Goal: Check status: Check status

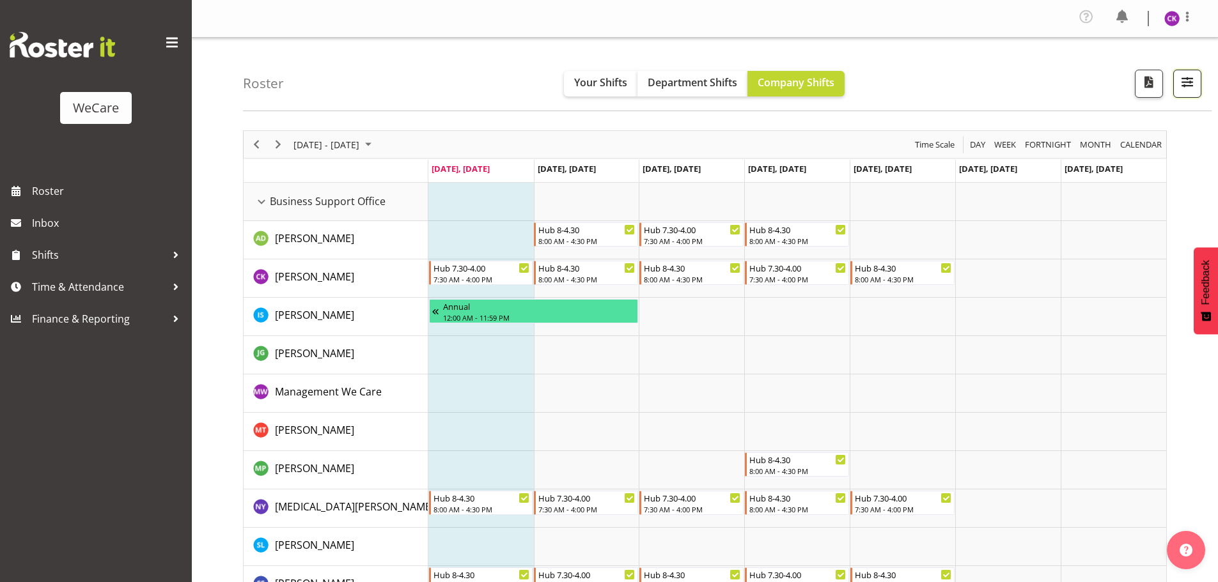
click at [1191, 72] on button "button" at bounding box center [1187, 84] width 28 height 28
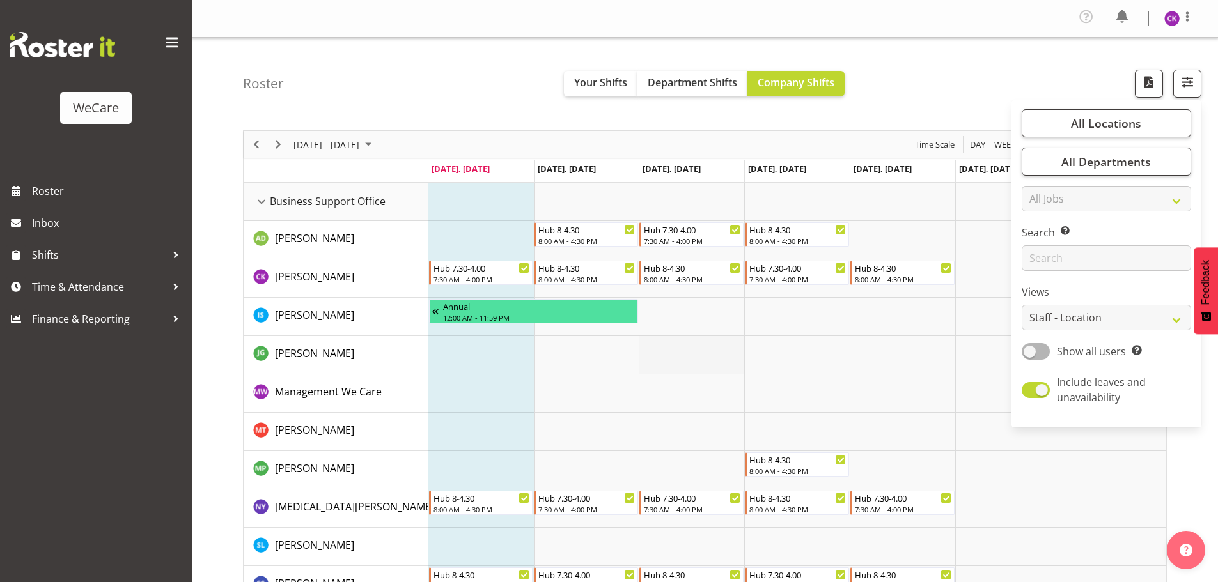
click at [692, 360] on td "Timeline Week of September 1, 2025" at bounding box center [691, 355] width 105 height 38
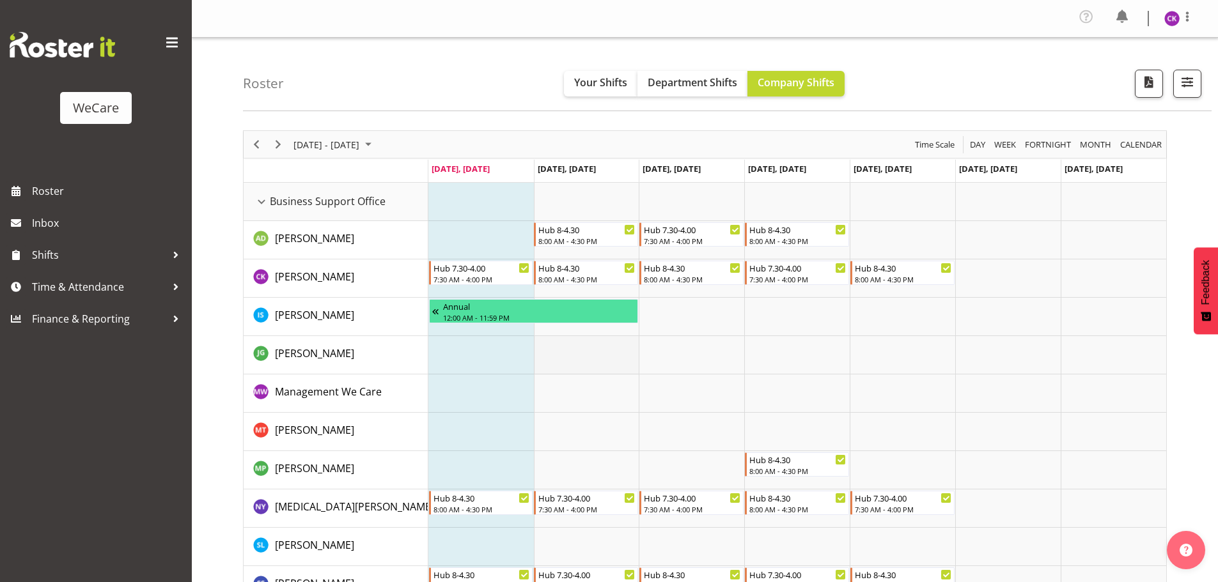
click at [582, 362] on td "Timeline Week of September 1, 2025" at bounding box center [586, 355] width 105 height 38
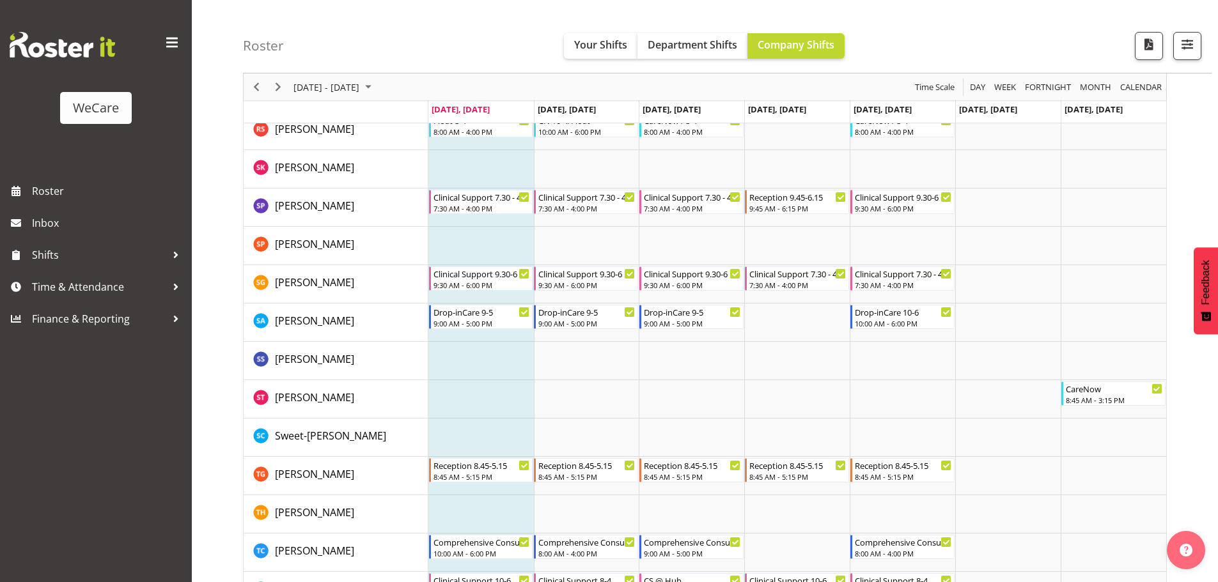
scroll to position [4658, 0]
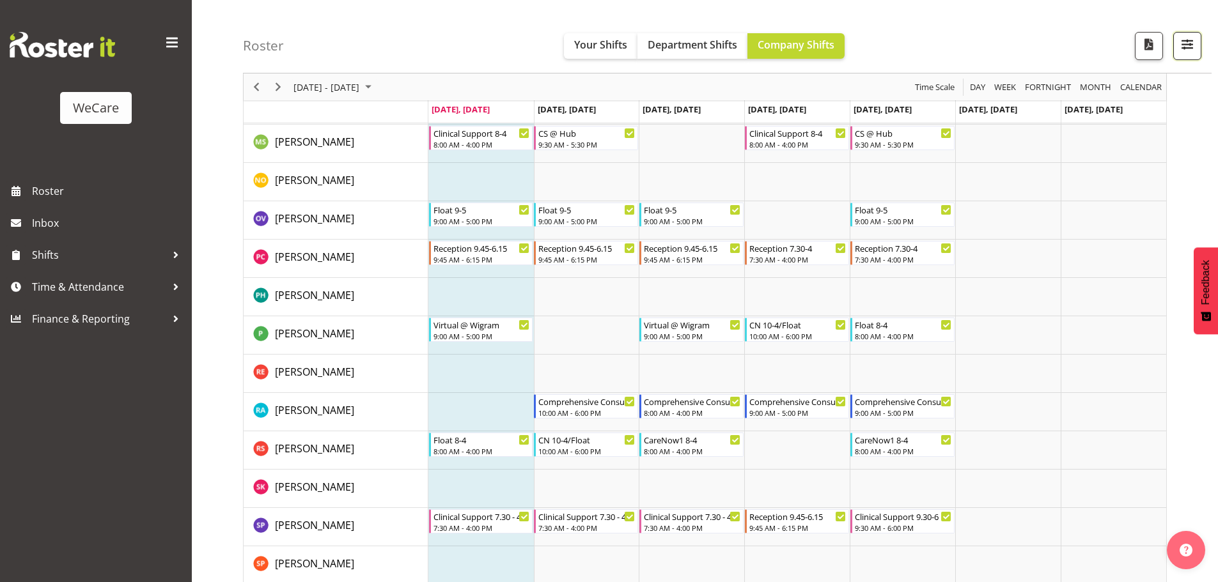
click at [1188, 47] on span "button" at bounding box center [1187, 44] width 17 height 17
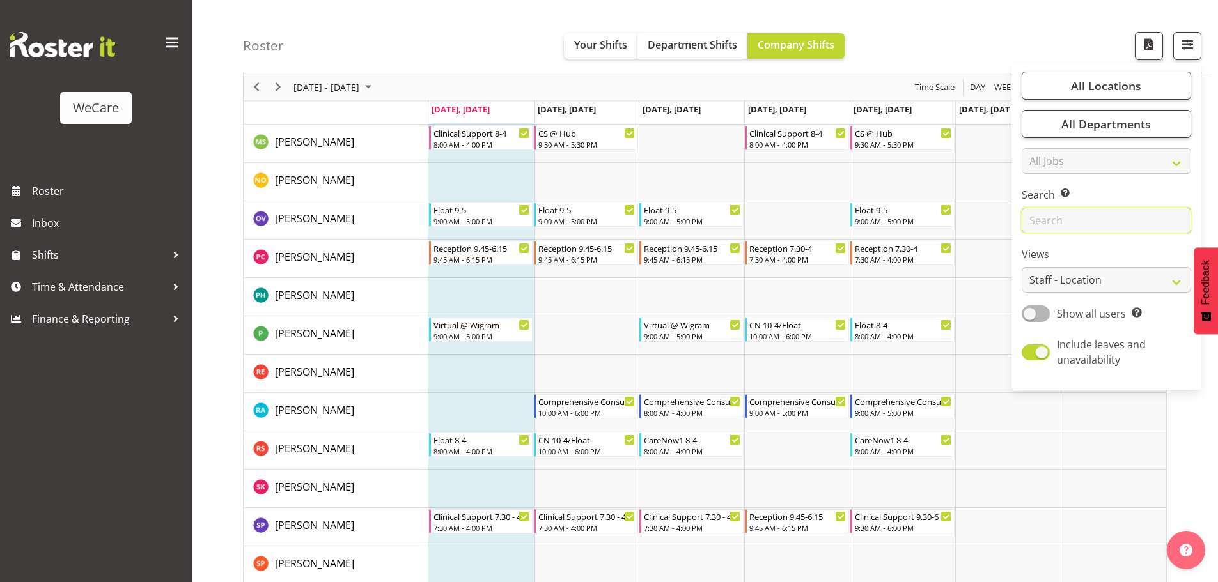
click at [1048, 217] on input "text" at bounding box center [1105, 221] width 169 height 26
type input "f"
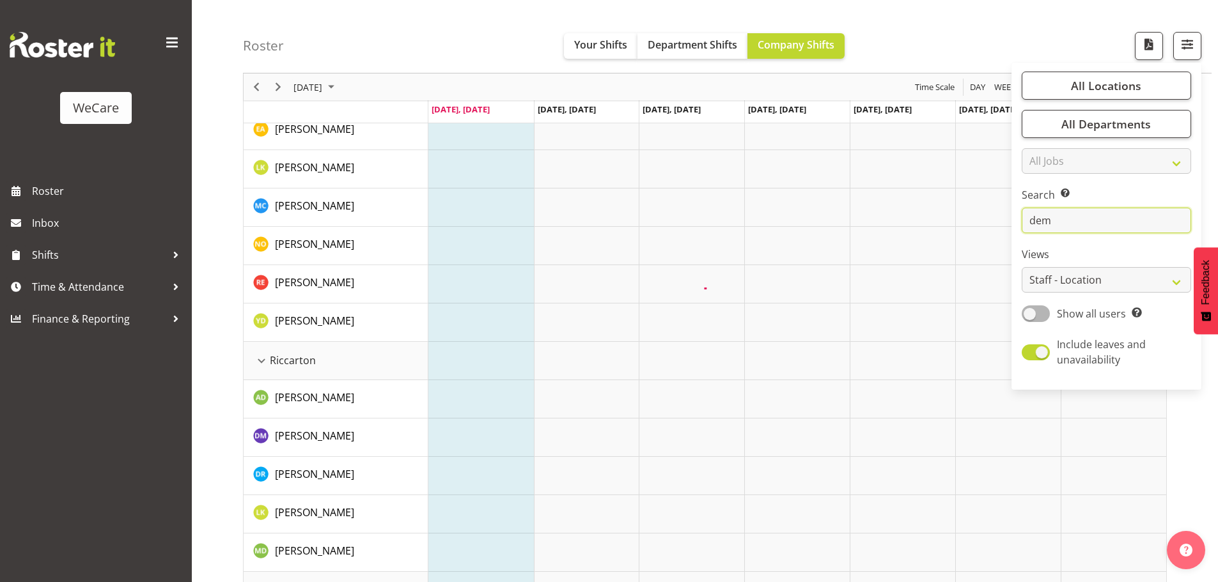
scroll to position [50, 0]
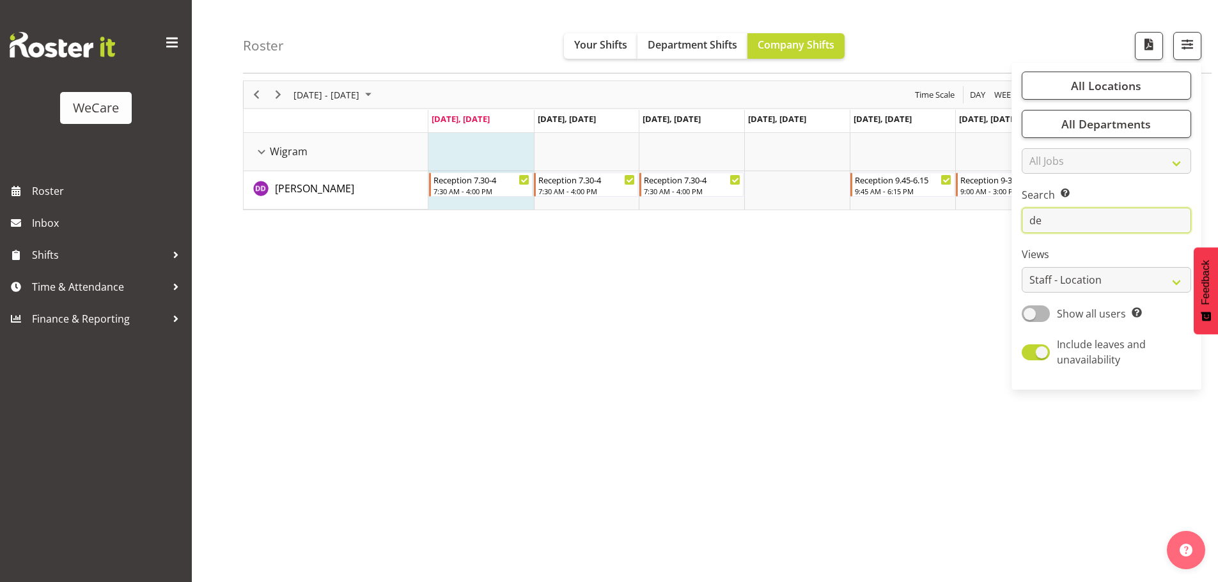
type input "d"
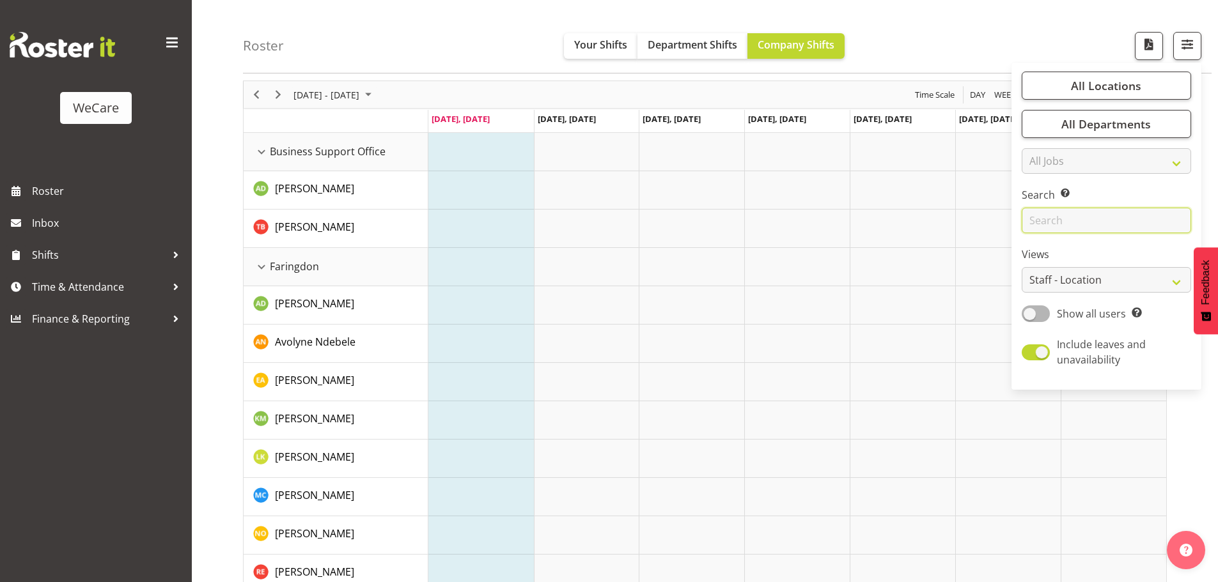
scroll to position [1068, 0]
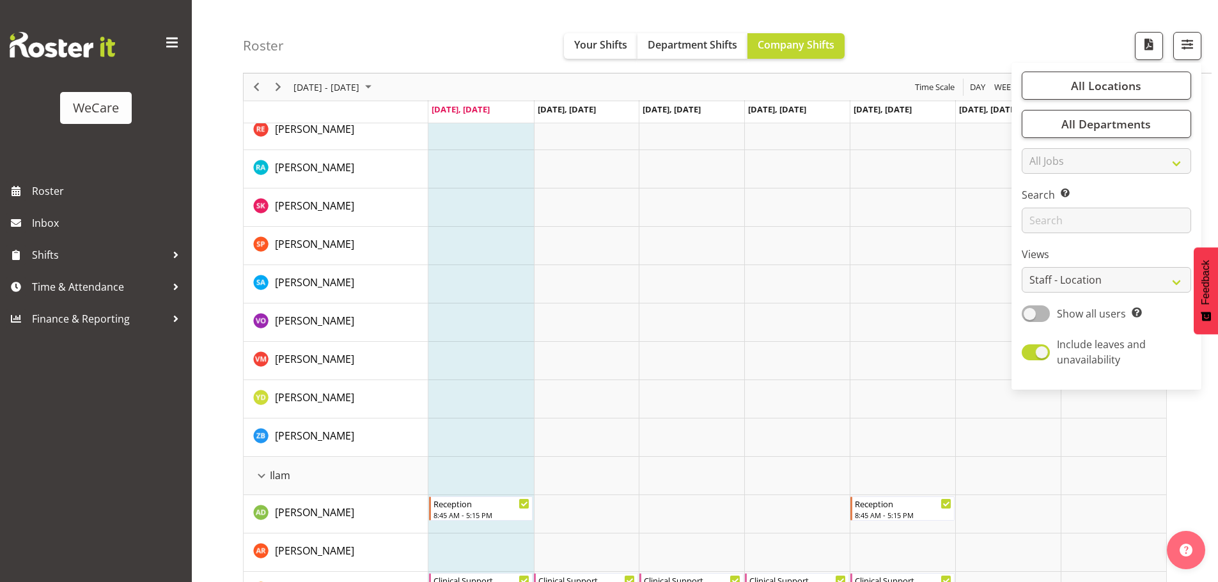
click at [453, 297] on td "Timeline Week of September 1, 2025" at bounding box center [480, 284] width 105 height 38
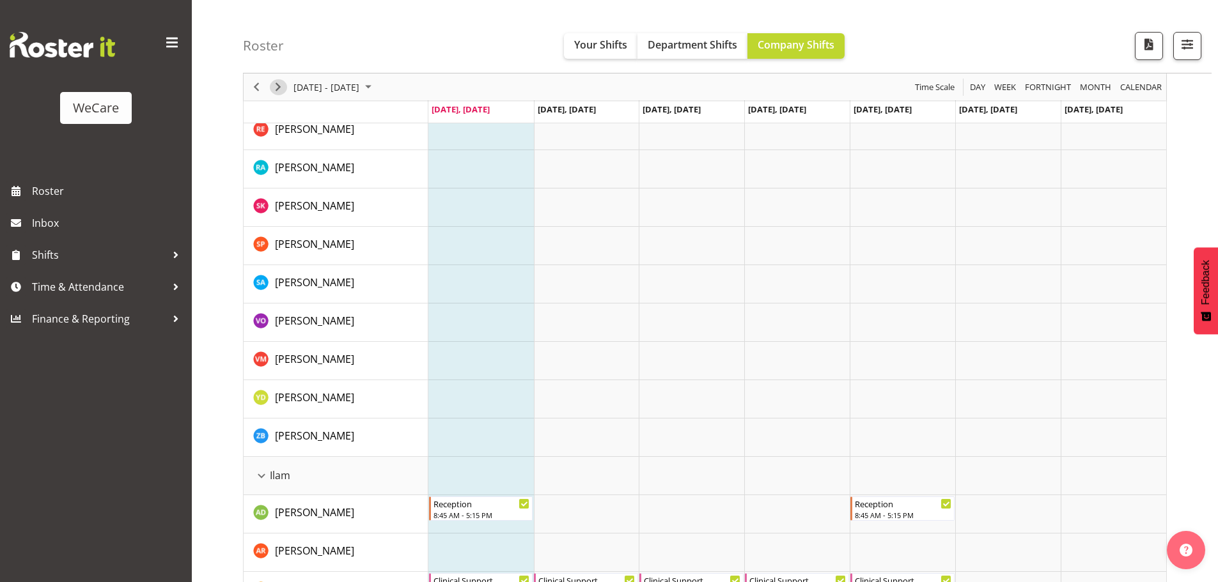
click at [281, 93] on span "Next" at bounding box center [277, 87] width 15 height 16
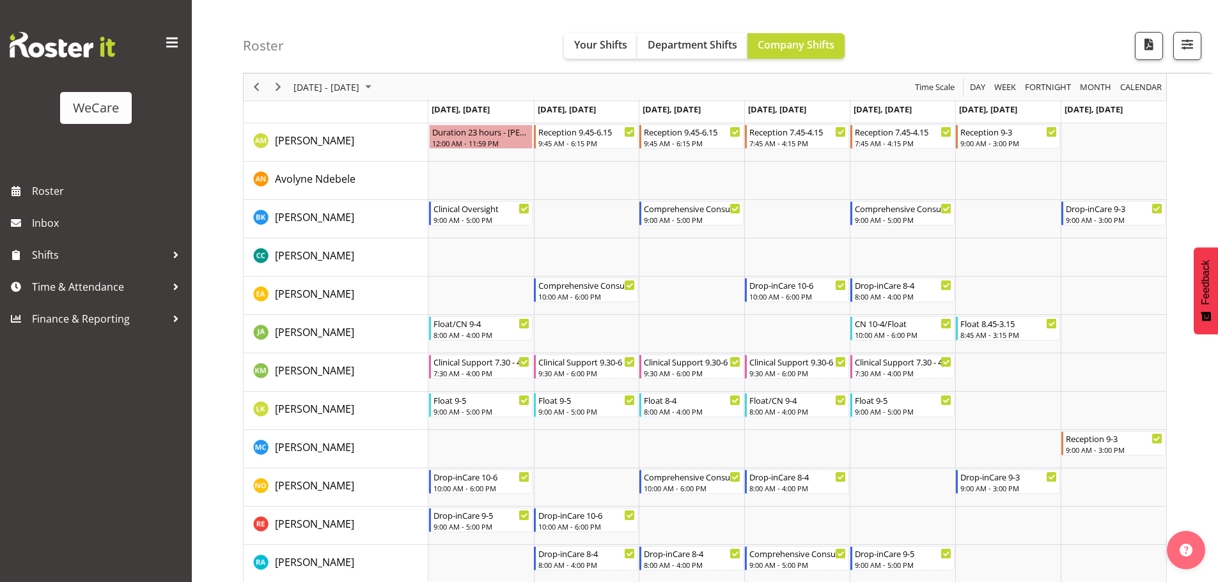
scroll to position [703, 0]
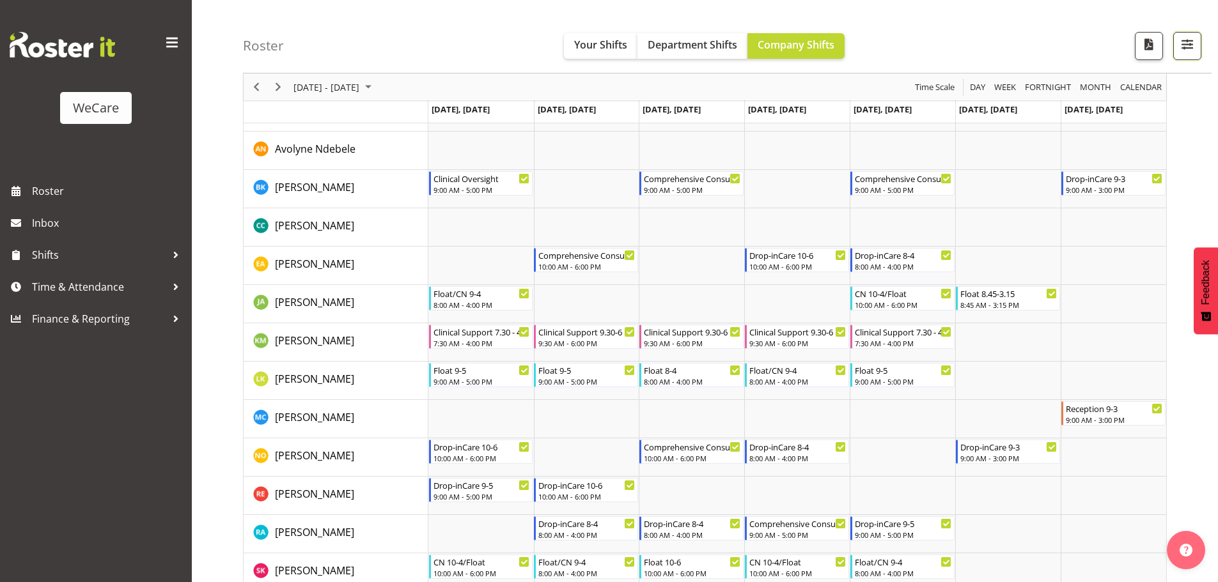
click at [1191, 50] on span "button" at bounding box center [1187, 44] width 17 height 17
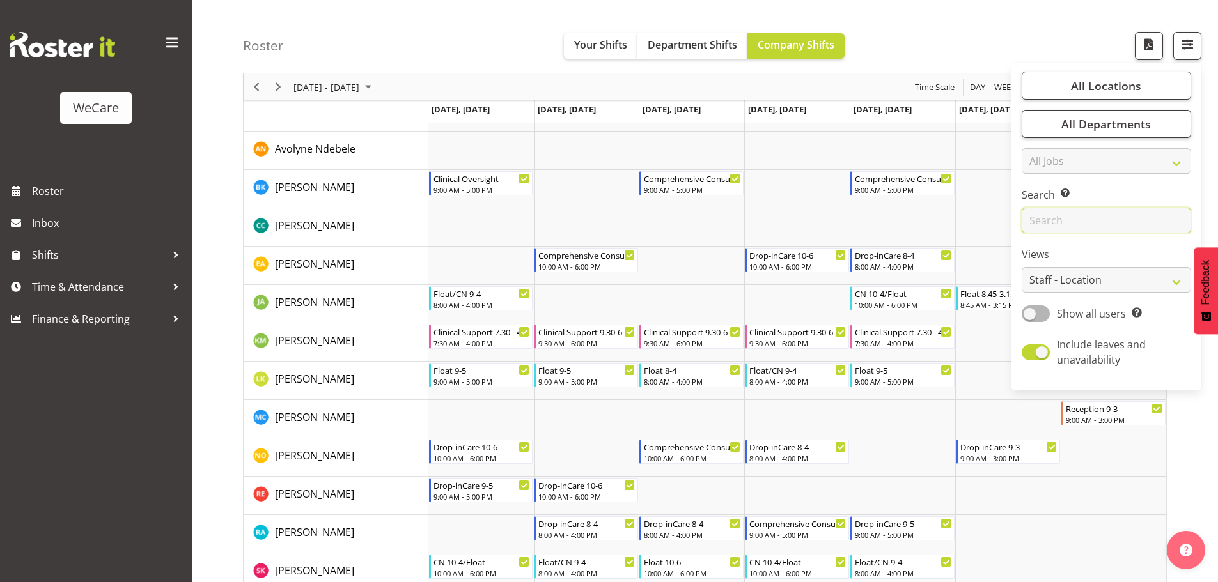
click at [1058, 226] on input "text" at bounding box center [1105, 221] width 169 height 26
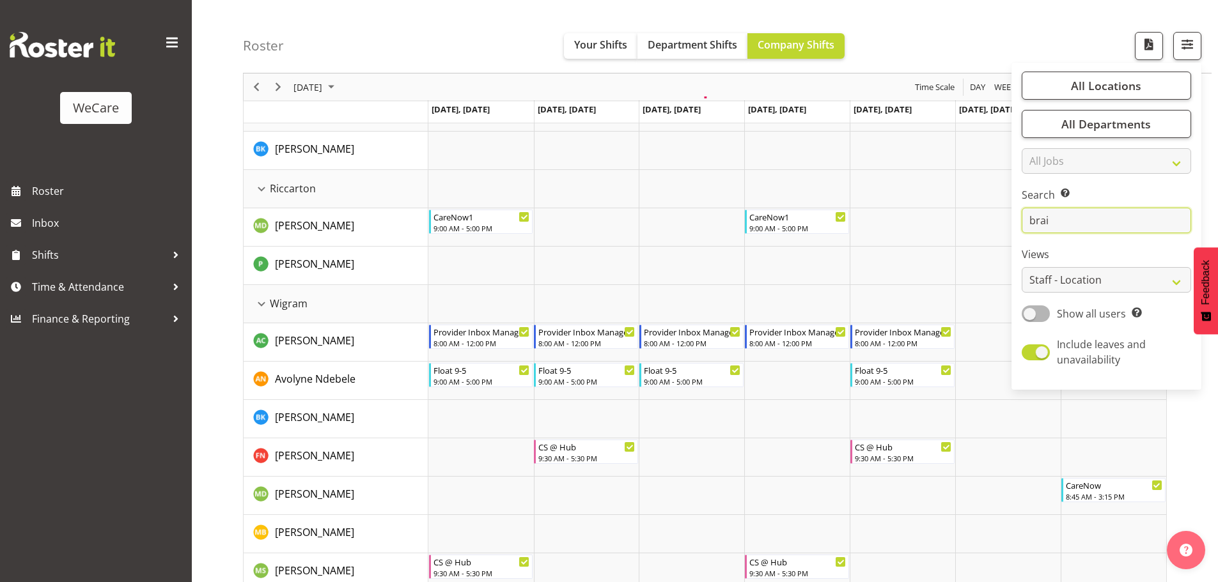
scroll to position [50, 0]
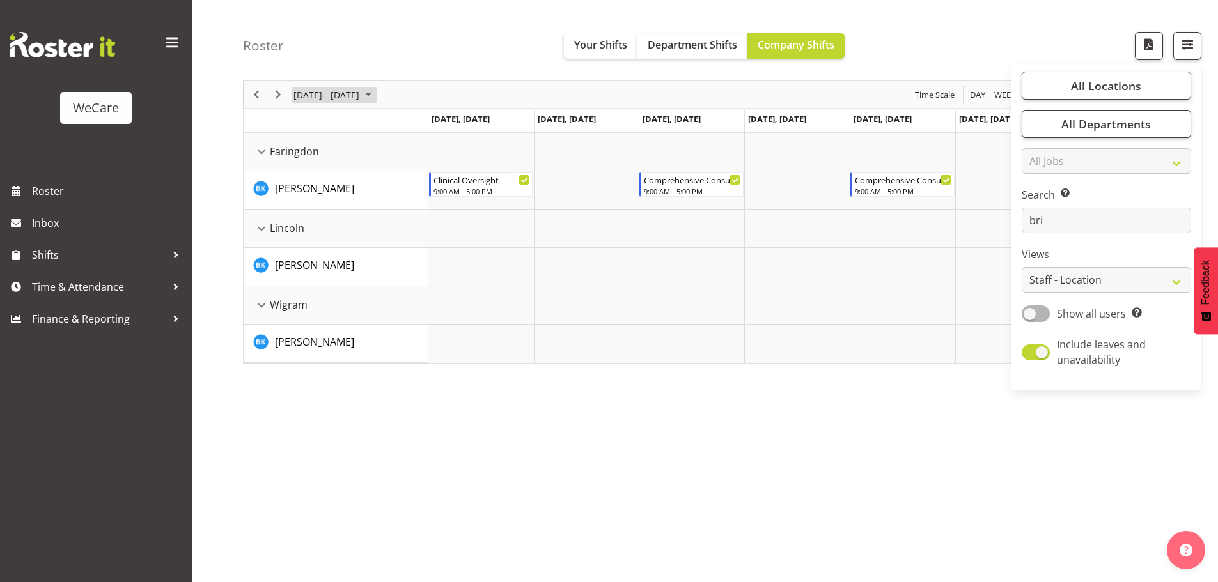
click at [307, 95] on span "[DATE] - [DATE]" at bounding box center [326, 95] width 68 height 16
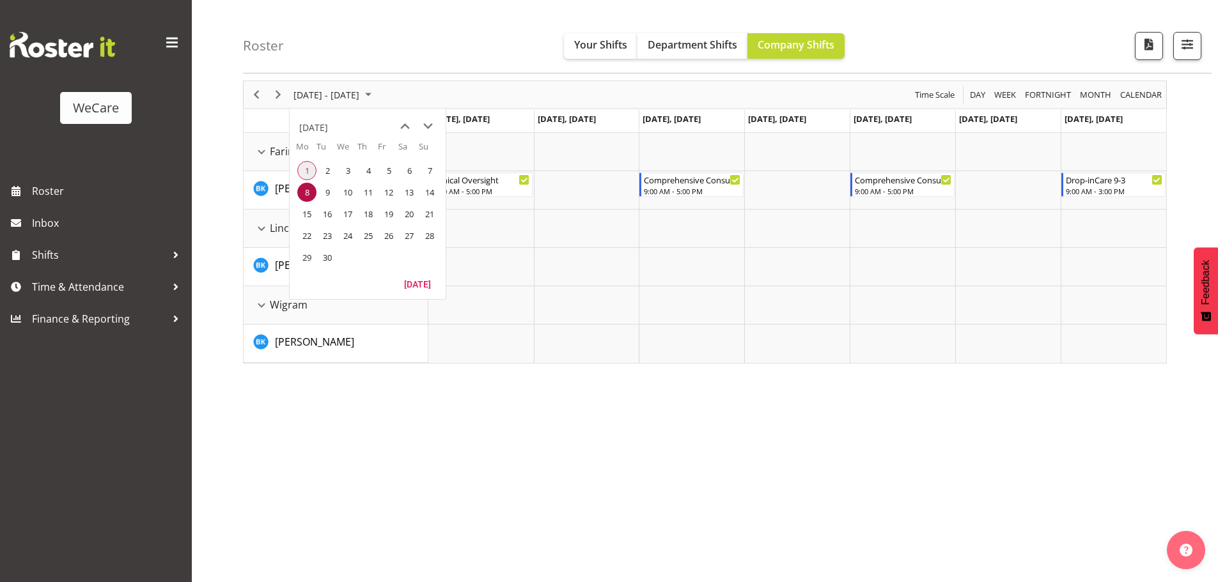
click at [307, 164] on span "1" at bounding box center [306, 170] width 19 height 19
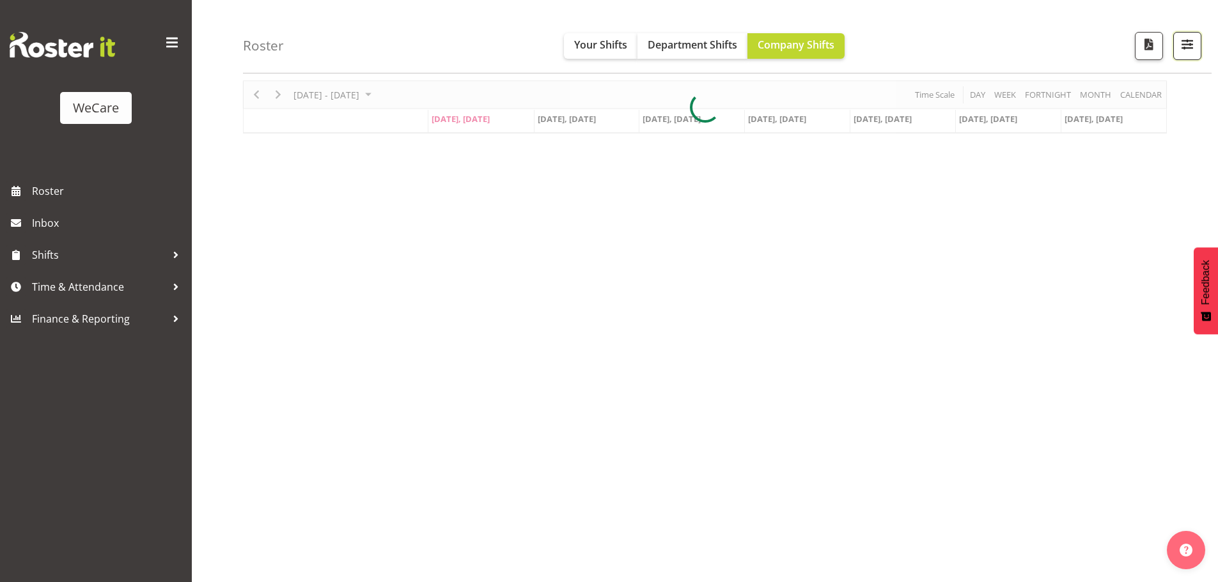
click at [1195, 50] on span "button" at bounding box center [1187, 44] width 17 height 17
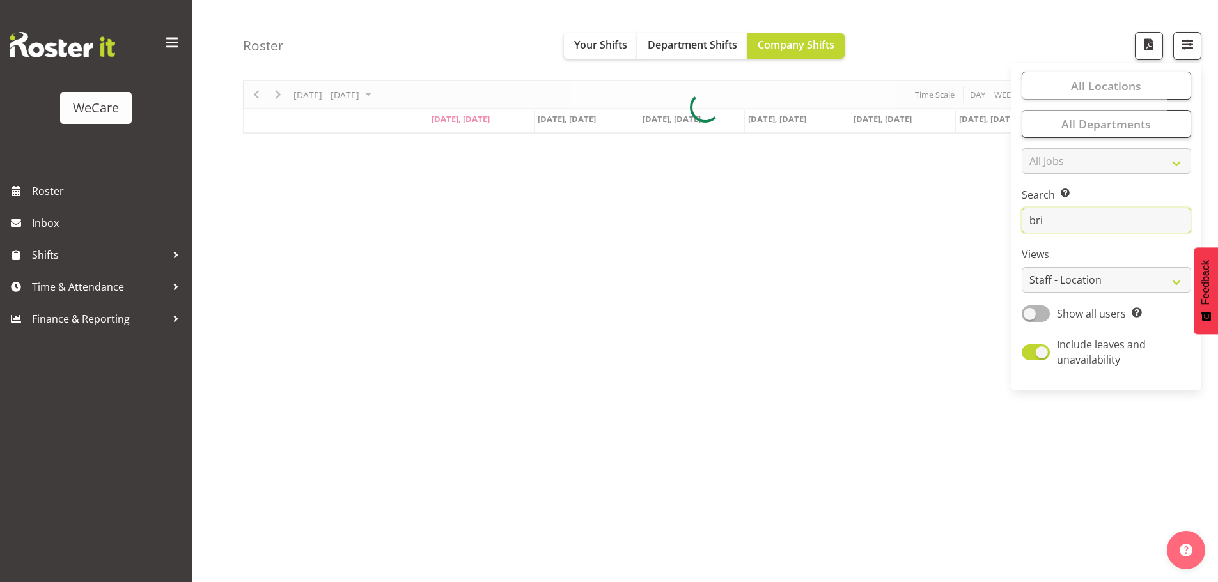
click at [1089, 217] on input "bri" at bounding box center [1105, 221] width 169 height 26
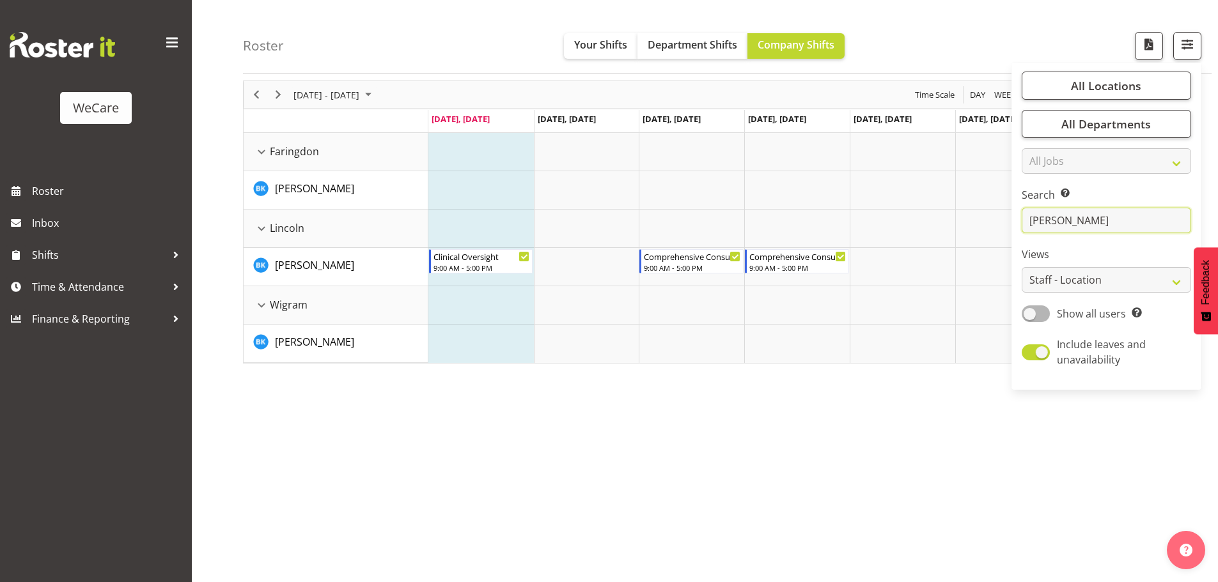
click at [1058, 217] on input "[PERSON_NAME]" at bounding box center [1105, 221] width 169 height 26
type input "b"
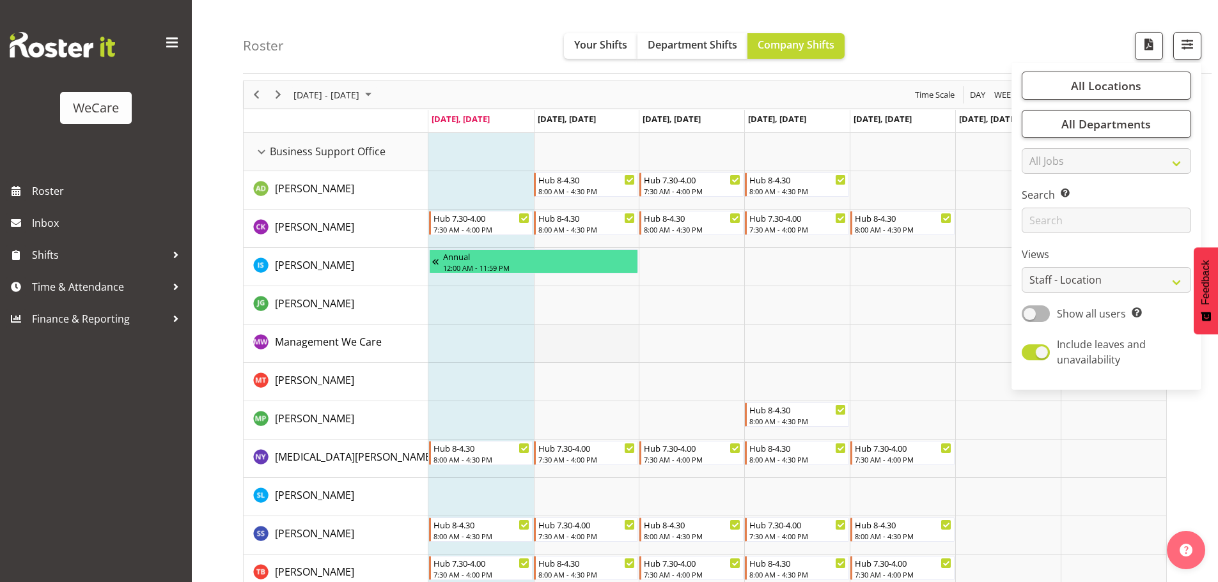
click at [580, 337] on td "Timeline Week of September 1, 2025" at bounding box center [586, 344] width 105 height 38
